Goal: Navigation & Orientation: Find specific page/section

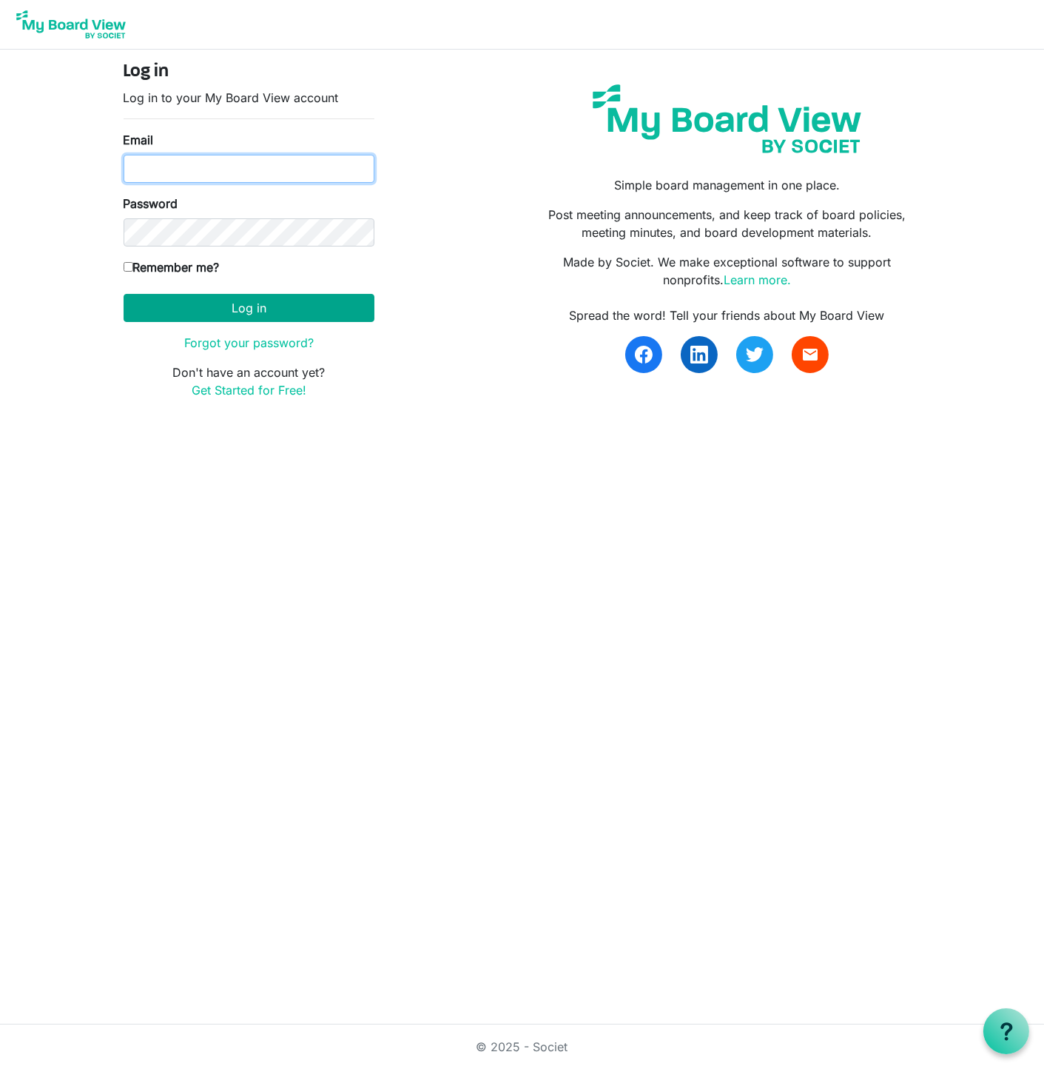
type input "Jessi@habitatsaltlake.org"
click at [218, 317] on button "Log in" at bounding box center [249, 308] width 251 height 28
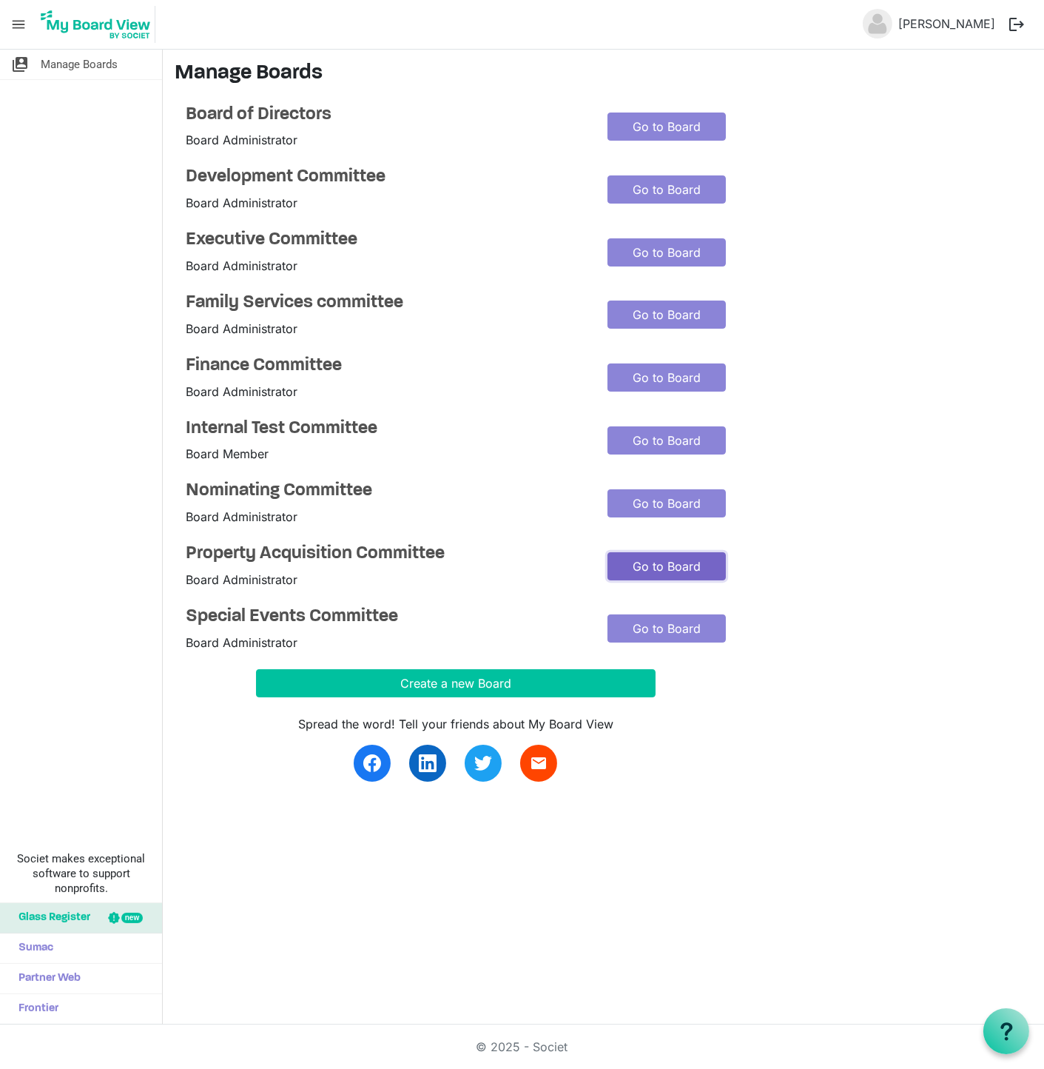
click at [646, 565] on link "Go to Board" at bounding box center [667, 566] width 118 height 28
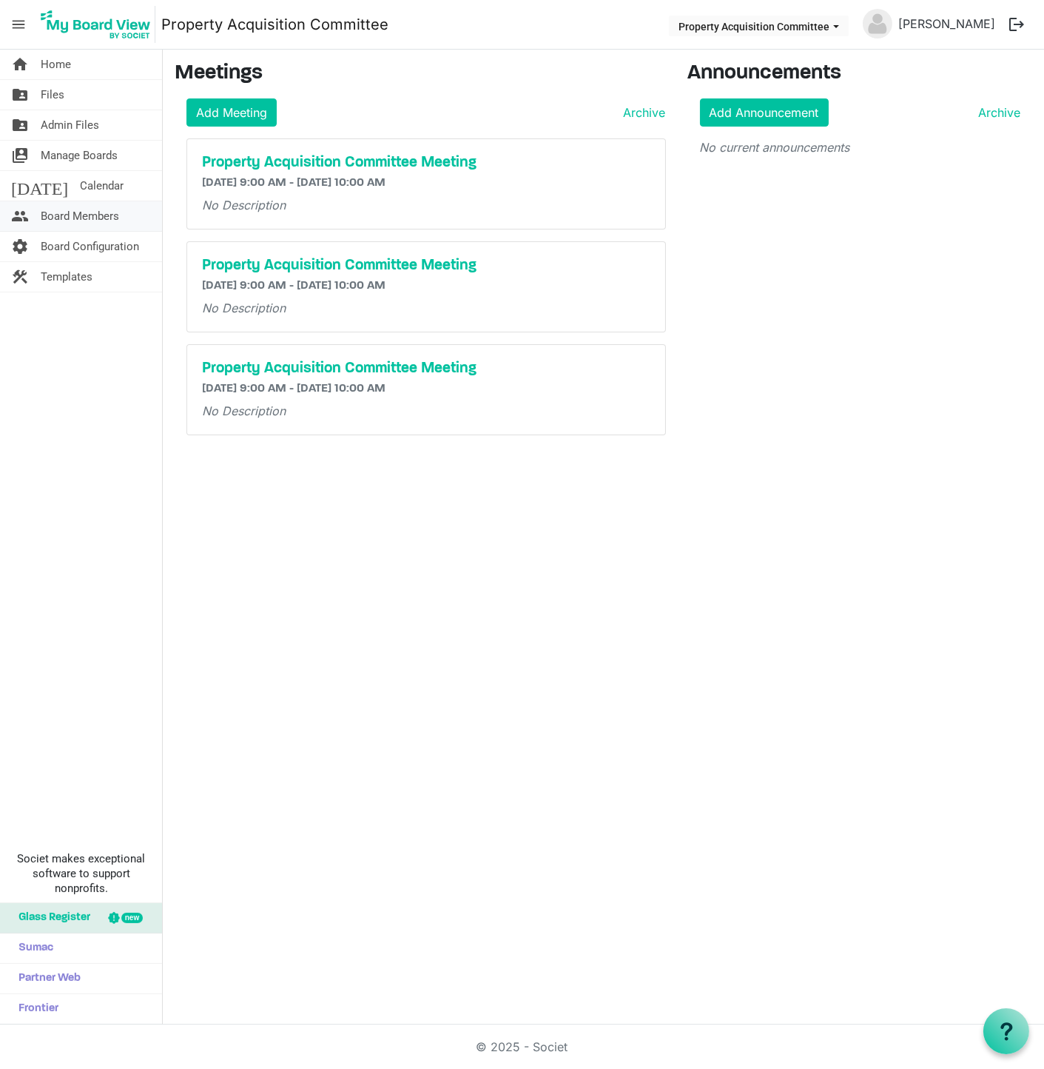
click at [59, 212] on span "Board Members" at bounding box center [80, 216] width 78 height 30
